Goal: Task Accomplishment & Management: Manage account settings

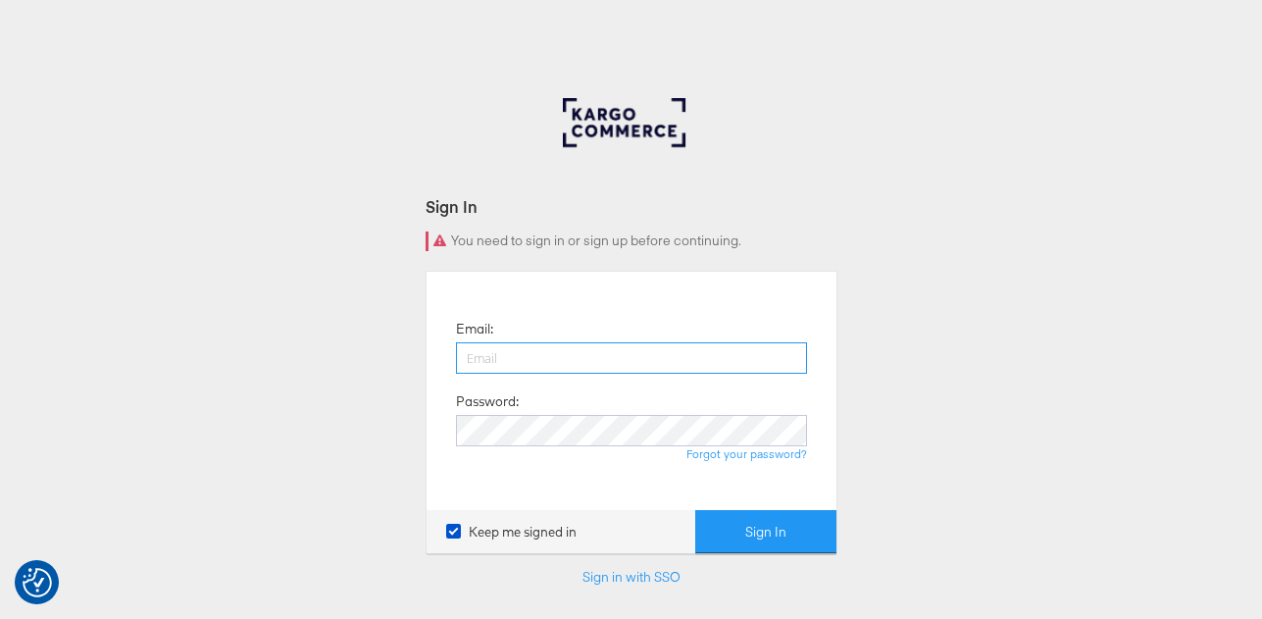
type input "[PERSON_NAME][EMAIL_ADDRESS][DOMAIN_NAME]"
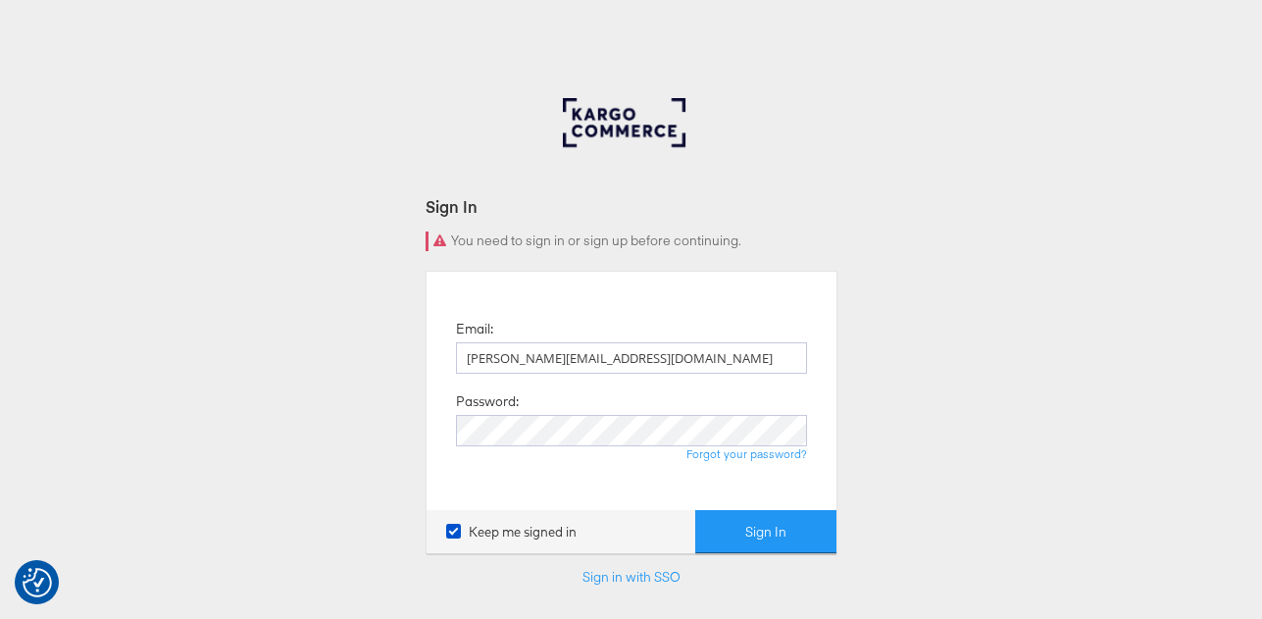
click at [735, 532] on button "Sign In" at bounding box center [765, 532] width 141 height 44
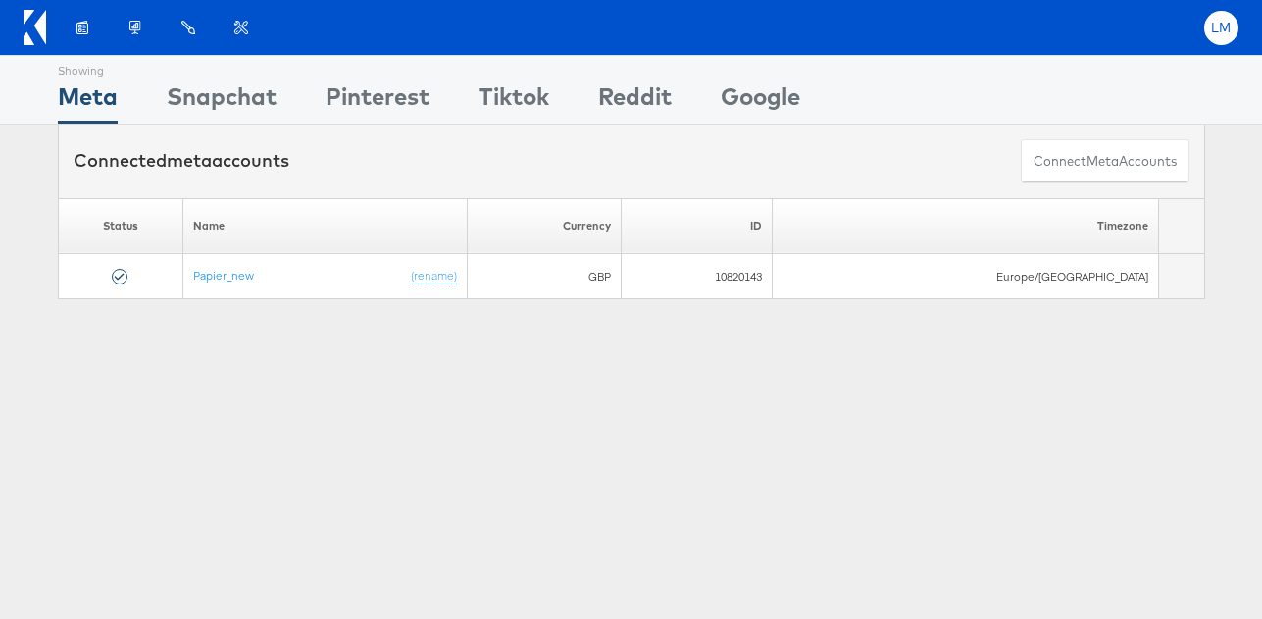
click at [1216, 25] on span "LM" at bounding box center [1221, 28] width 21 height 13
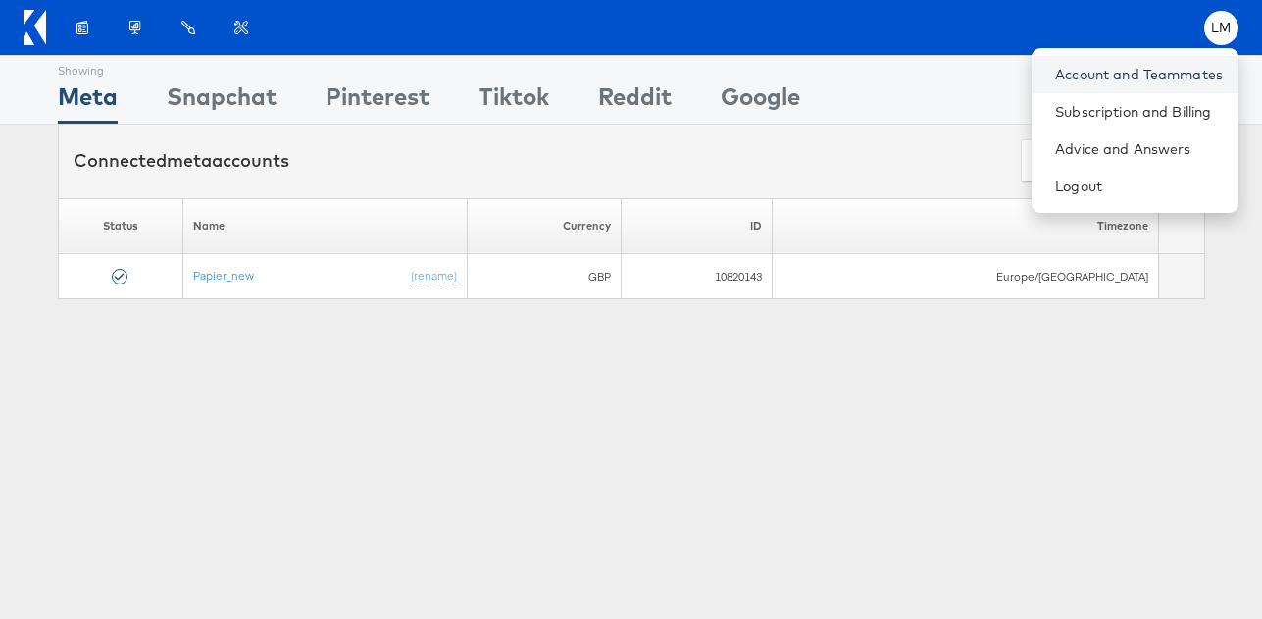
click at [1175, 68] on link "Account and Teammates" at bounding box center [1139, 75] width 168 height 20
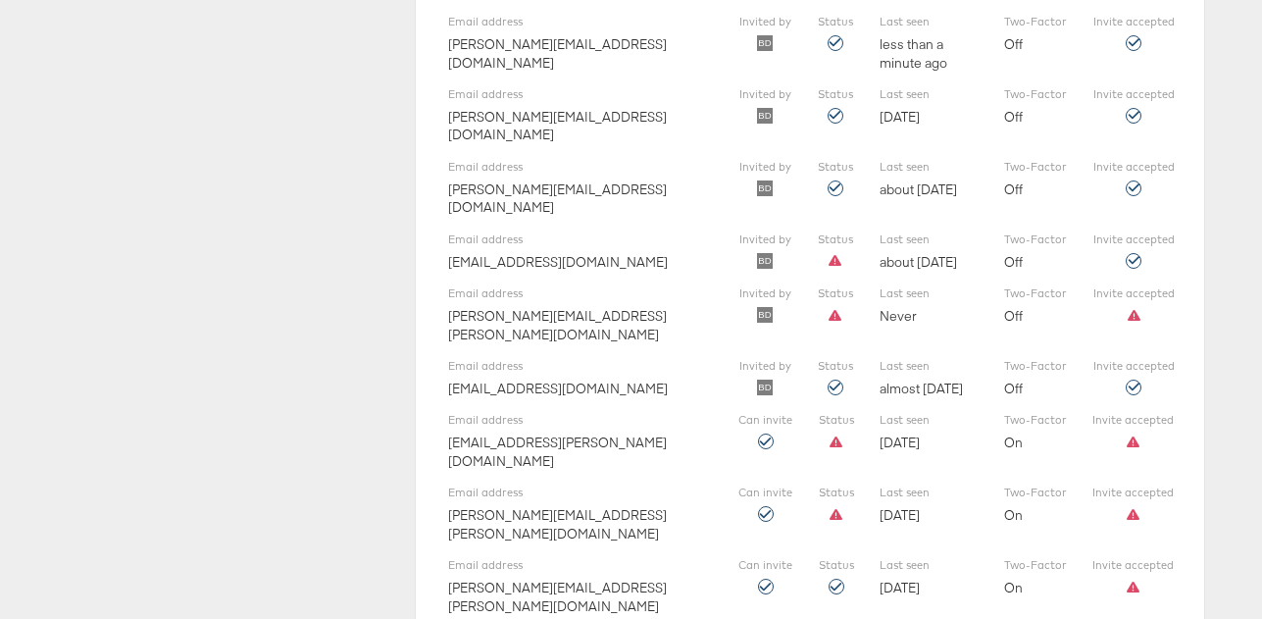
scroll to position [2302, 0]
